Goal: Browse casually

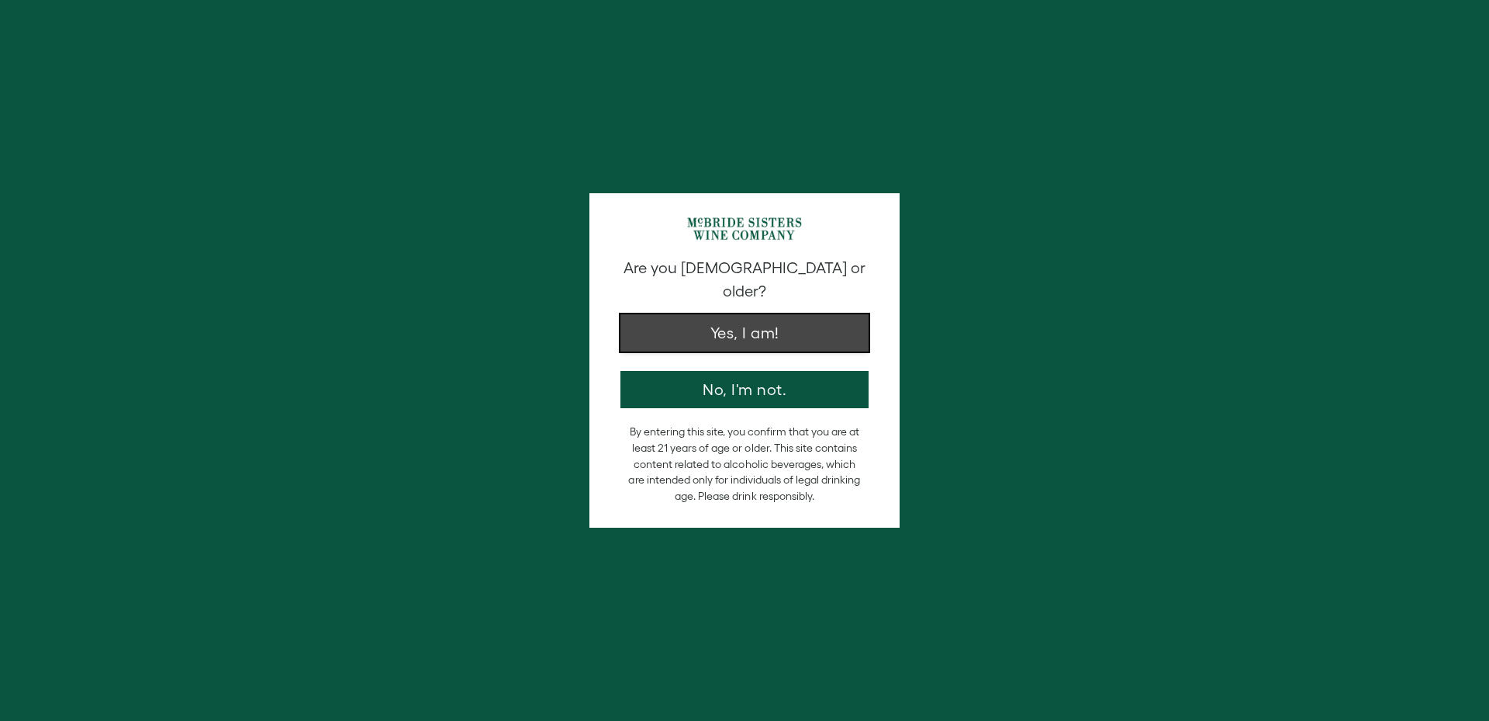
click at [732, 314] on button "Yes, I am!" at bounding box center [745, 332] width 248 height 37
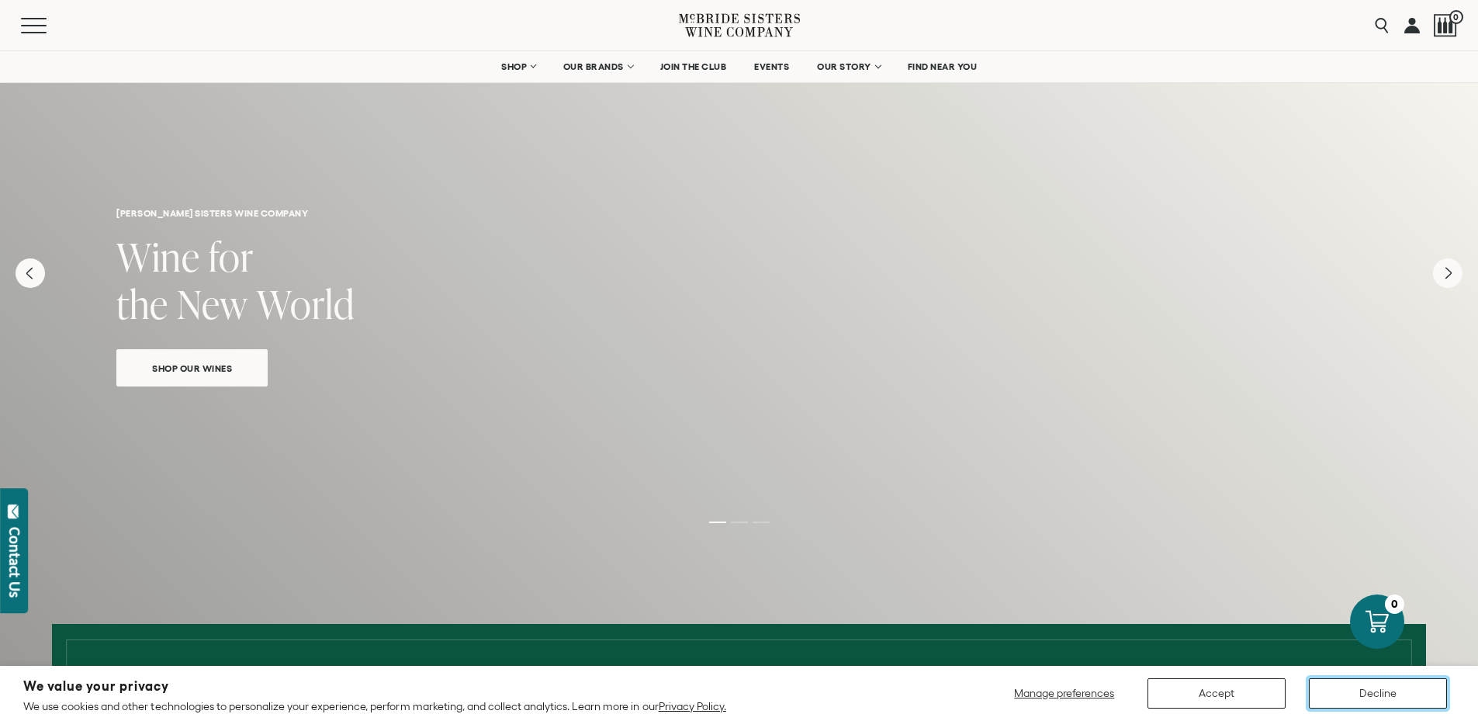
click at [1368, 692] on button "Decline" at bounding box center [1378, 693] width 138 height 30
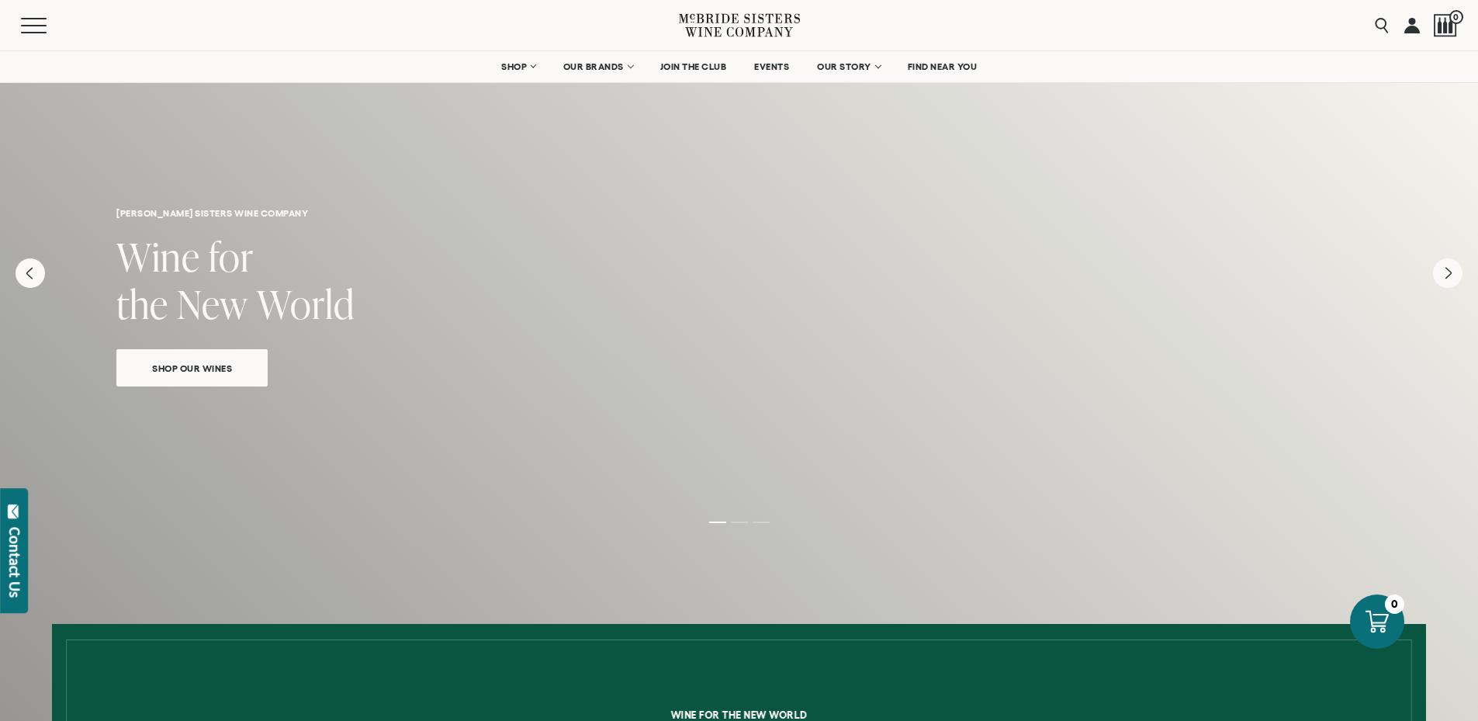
drag, startPoint x: 1046, startPoint y: 22, endPoint x: 1107, endPoint y: 40, distance: 63.8
click at [1046, 22] on div "Menu Search 0" at bounding box center [739, 25] width 1478 height 50
